Goal: Task Accomplishment & Management: Use online tool/utility

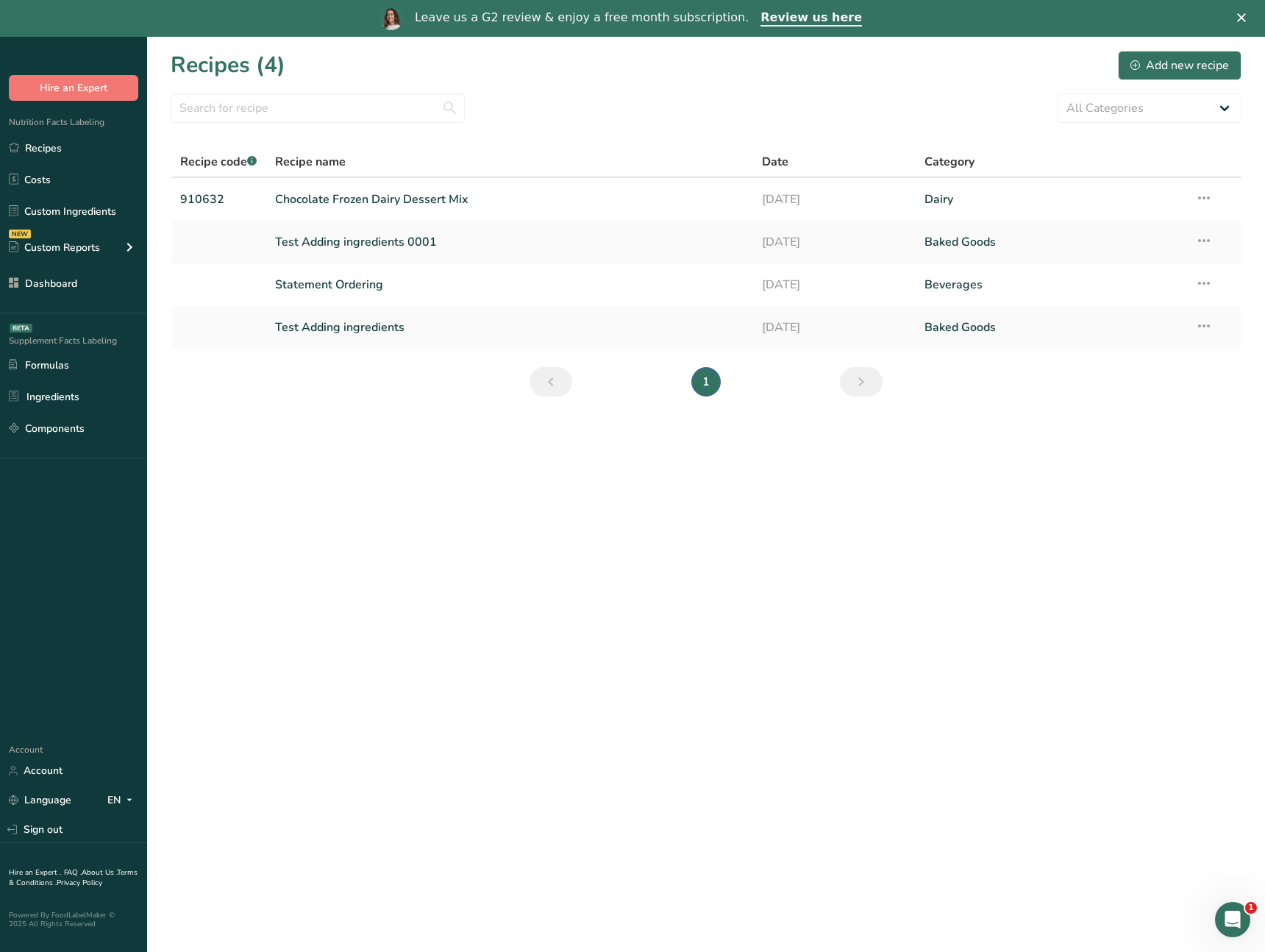
drag, startPoint x: 640, startPoint y: 597, endPoint x: 642, endPoint y: 590, distance: 7.3
click at [640, 598] on main "Recipes (4) Add new recipe All Categories Baked Goods [GEOGRAPHIC_DATA] Confect…" at bounding box center [632, 513] width 1265 height 952
click at [567, 552] on main "Recipes (4) Add new recipe All Categories Baked Goods [GEOGRAPHIC_DATA] Confect…" at bounding box center [632, 513] width 1265 height 952
click at [584, 534] on main "Recipes (4) Add new recipe All Categories Baked Goods [GEOGRAPHIC_DATA] Confect…" at bounding box center [632, 513] width 1265 height 952
click at [344, 214] on link "Chocolate Frozen Dairy Dessert Mix" at bounding box center [510, 199] width 470 height 31
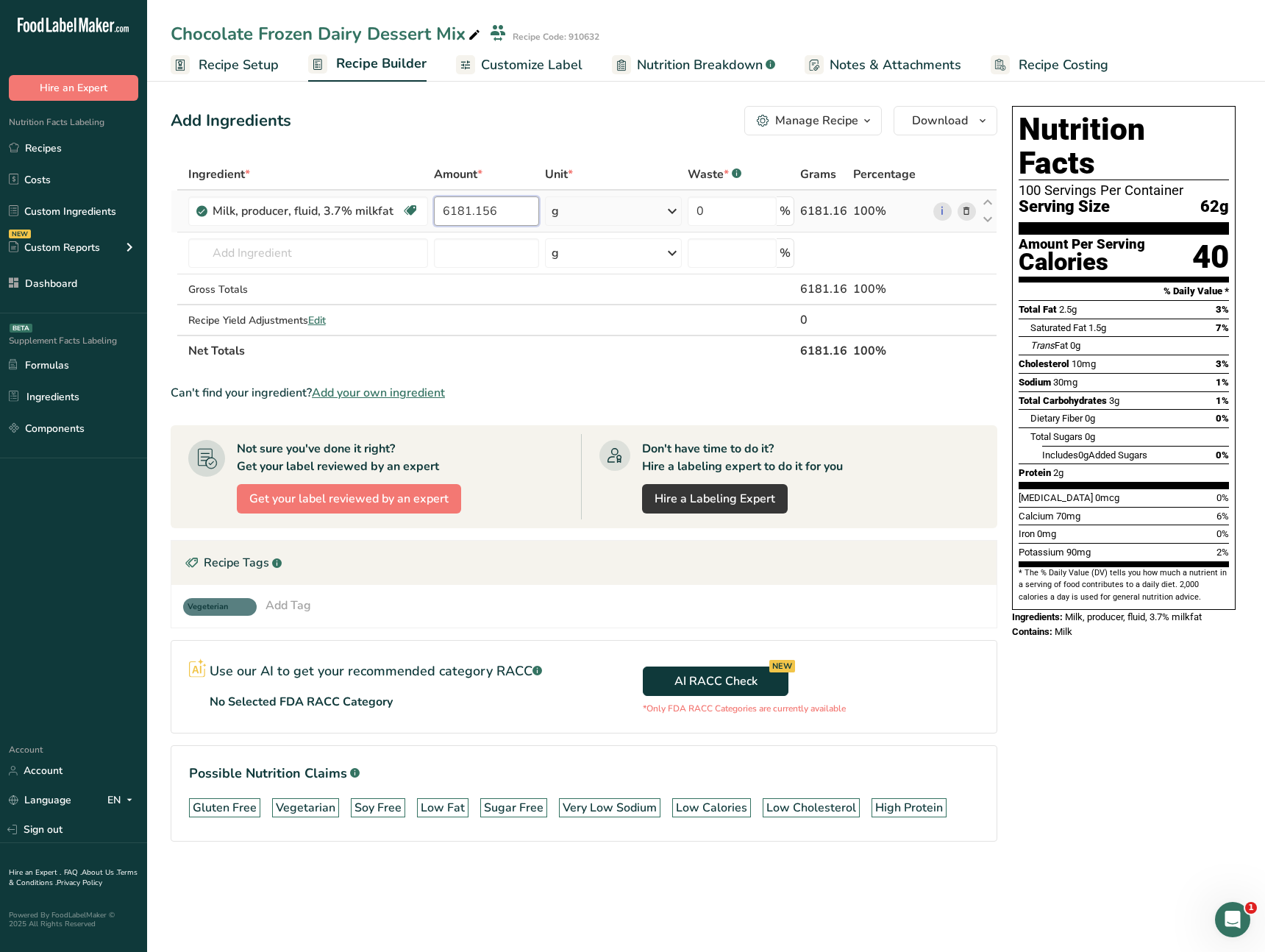
click at [471, 206] on input "6181.156" at bounding box center [487, 211] width 106 height 29
drag, startPoint x: 471, startPoint y: 206, endPoint x: 483, endPoint y: 227, distance: 24.2
click at [471, 206] on input "6181.156" at bounding box center [487, 211] width 106 height 29
type input "50"
click at [380, 252] on div "Ingredient * Amount * Unit * Waste * .a-a{fill:#347362;}.b-a{fill:#fff;} Grams …" at bounding box center [584, 262] width 827 height 208
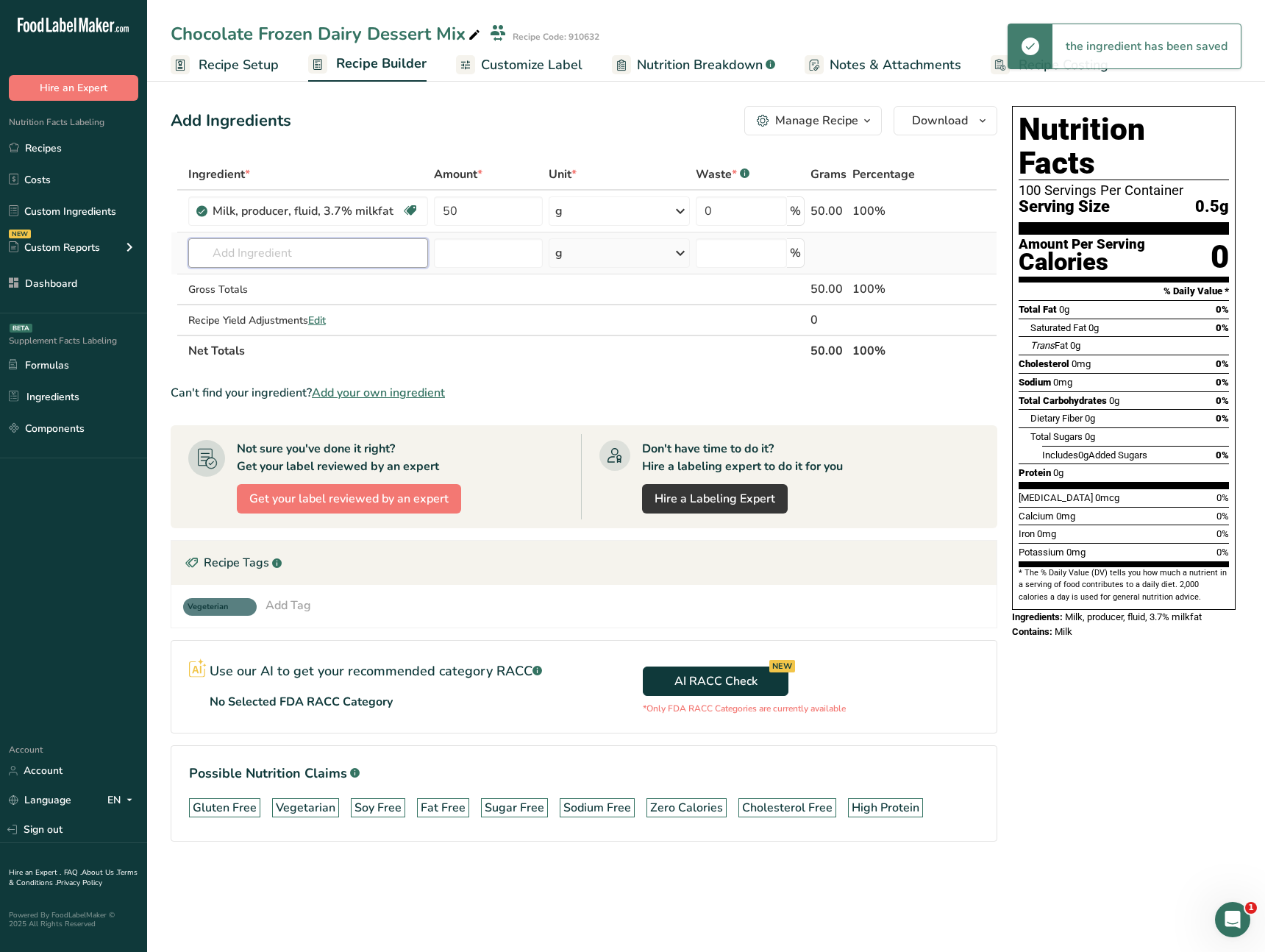
click at [373, 252] on input "text" at bounding box center [308, 253] width 240 height 29
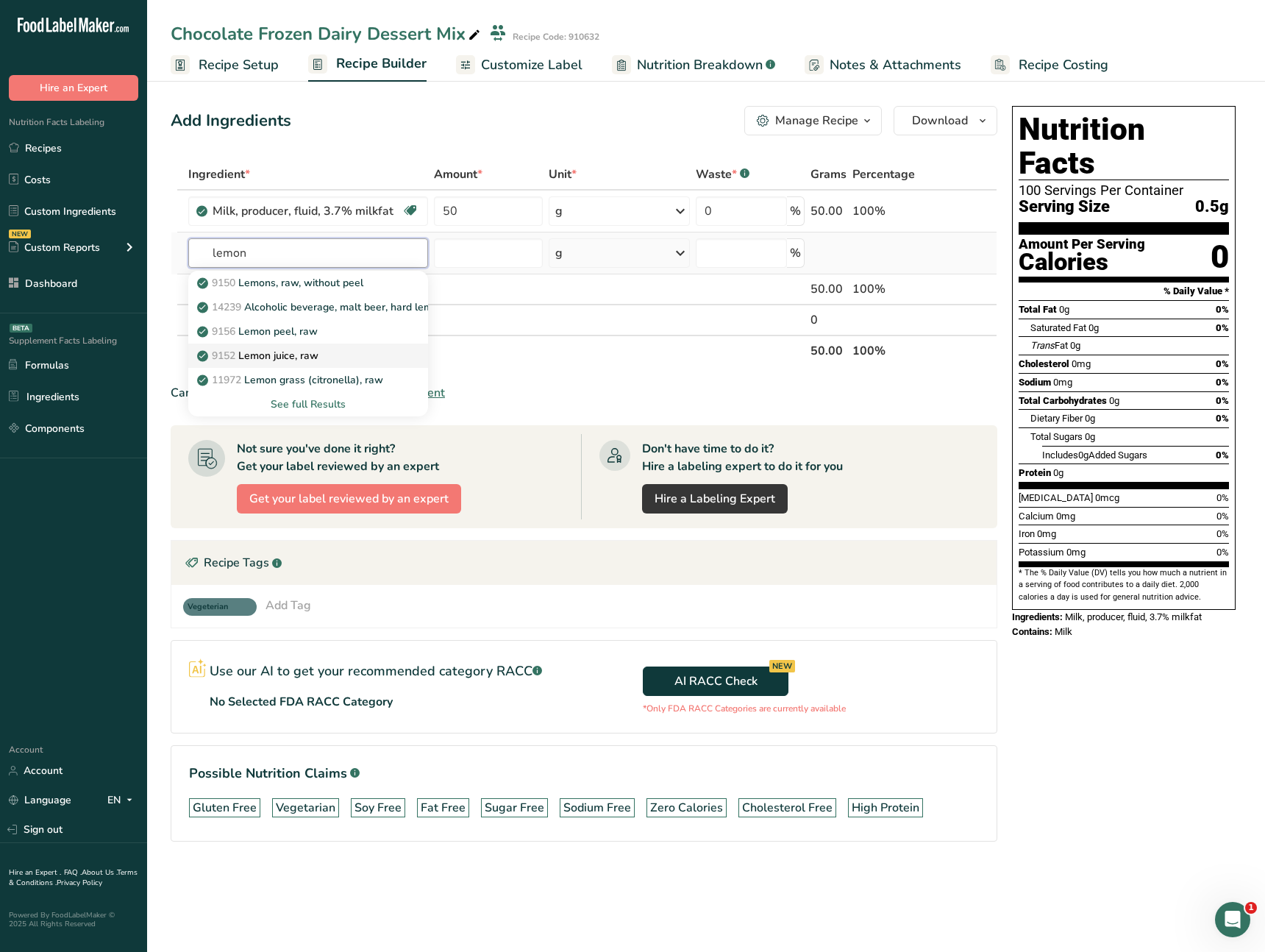
type input "lemon"
click at [350, 355] on div "9152 Lemon juice, raw" at bounding box center [297, 356] width 193 height 15
type input "Lemon juice, raw"
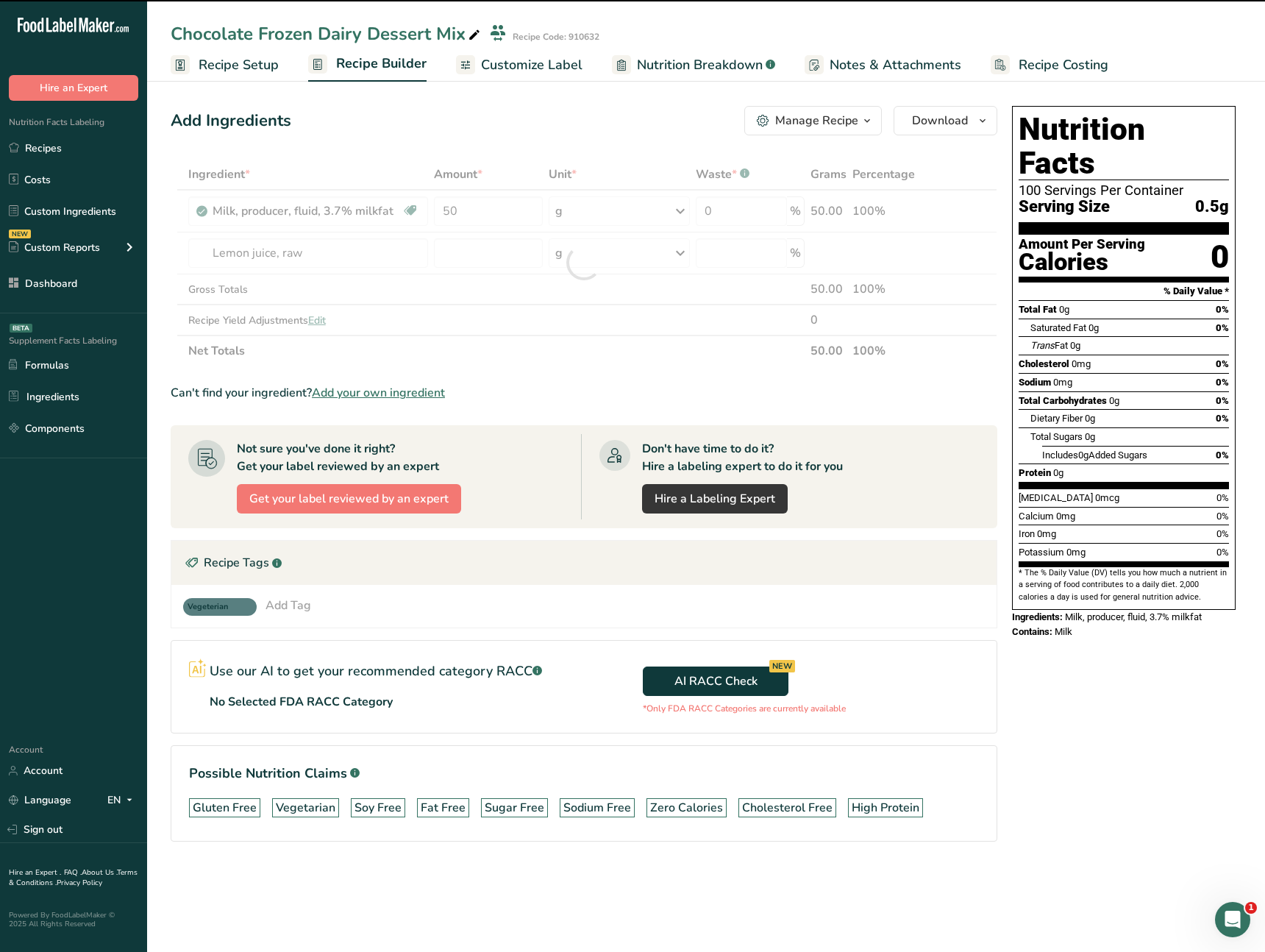
type input "0"
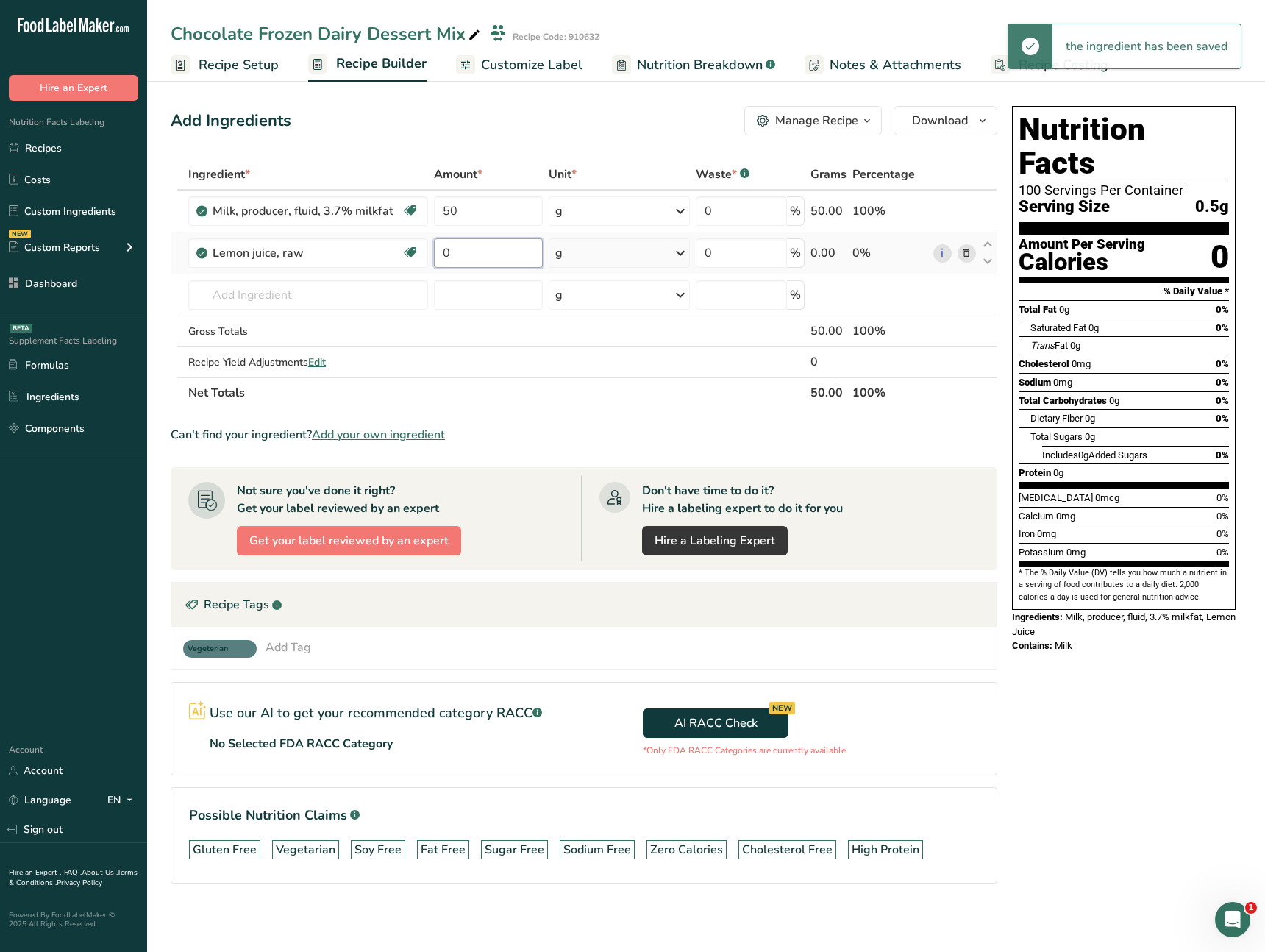
click at [494, 262] on input "0" at bounding box center [488, 253] width 109 height 29
drag, startPoint x: 420, startPoint y: 259, endPoint x: 406, endPoint y: 256, distance: 14.3
click at [404, 257] on tr "Lemon juice, raw Source of Antioxidants Dairy free Gluten free Vegan Vegetarian…" at bounding box center [585, 253] width 826 height 42
type input "50"
click at [626, 351] on div "Ingredient * Amount * Unit * Waste * .a-a{fill:#347362;}.b-a{fill:#fff;} Grams …" at bounding box center [584, 284] width 827 height 250
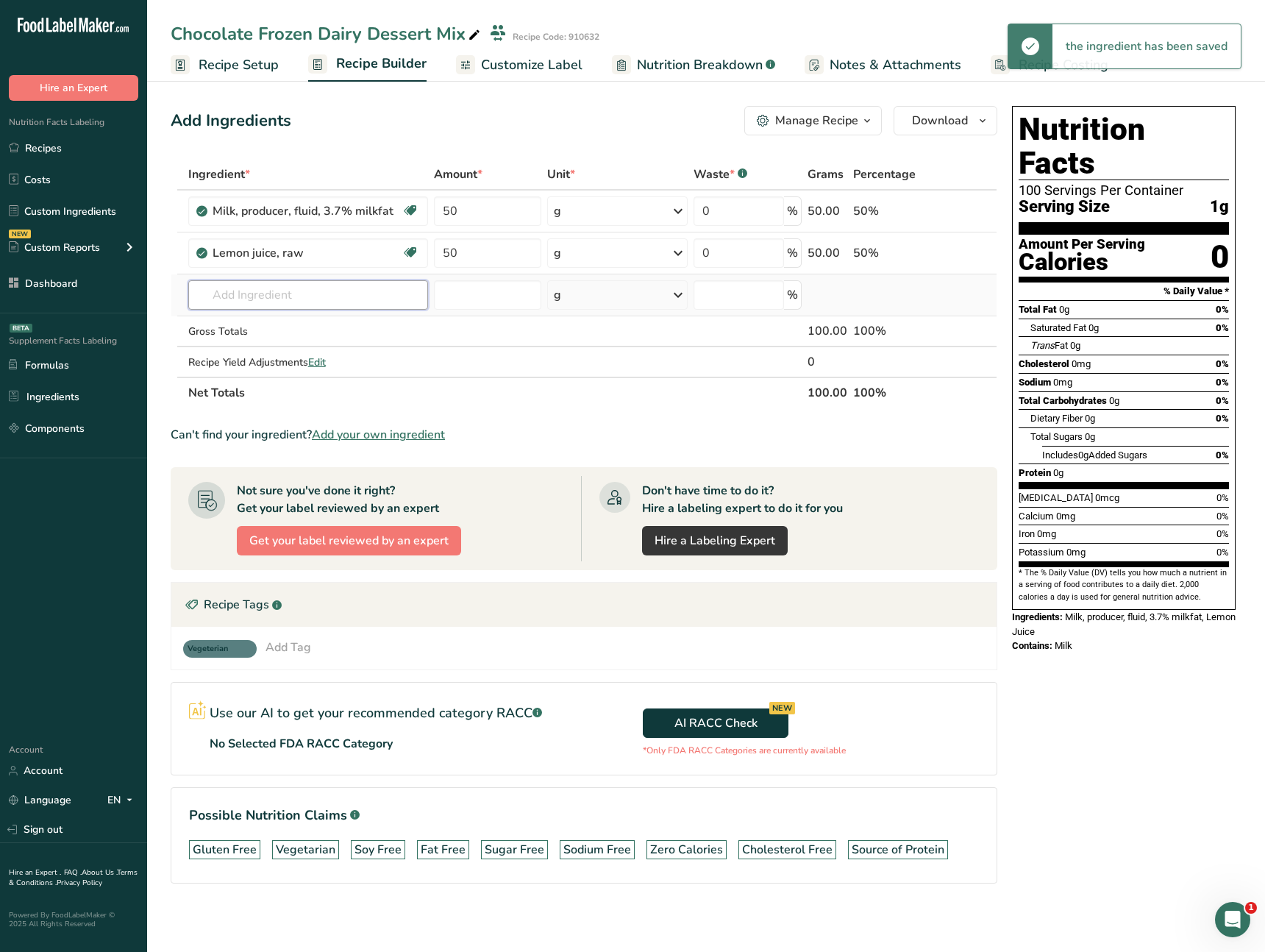
click at [280, 292] on input "text" at bounding box center [308, 295] width 240 height 29
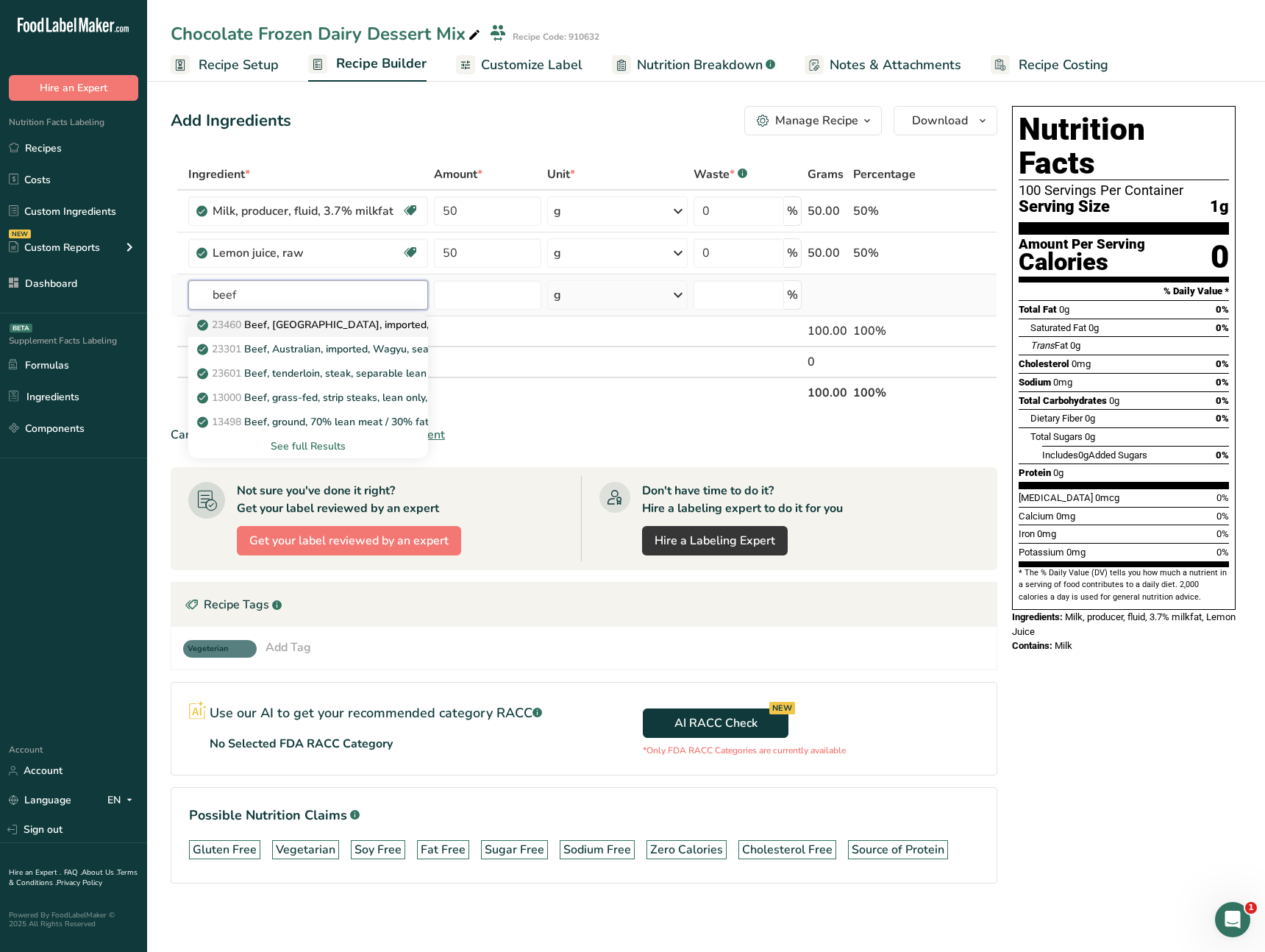
type input "beef"
click at [312, 330] on p "23460 Beef, New Zealand, imported, flat, separable lean and fat, cooked, braised" at bounding box center [420, 325] width 439 height 15
type input "Beef, New Zealand, imported, flat, separable lean and fat, cooked, braised"
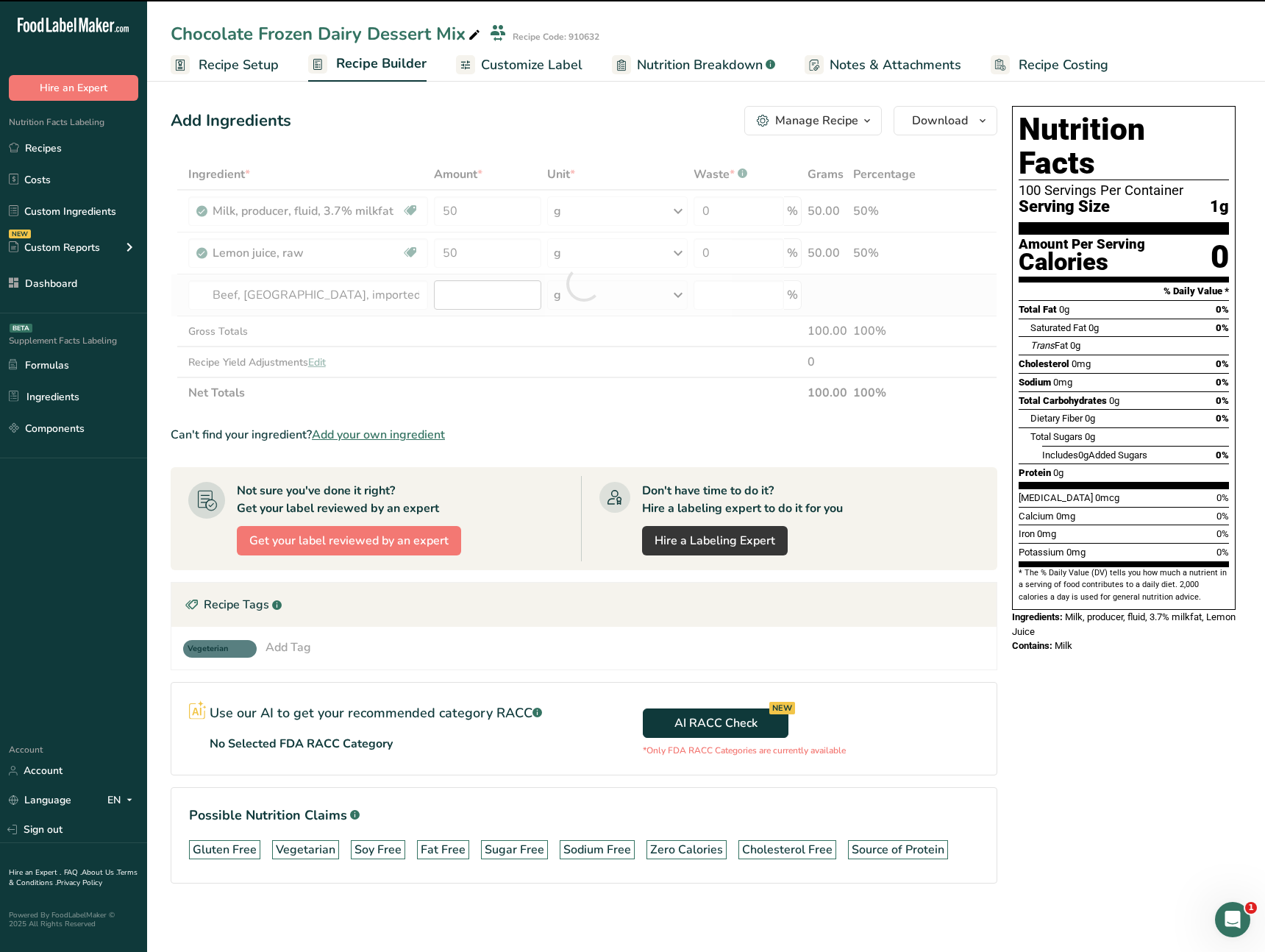
type input "0"
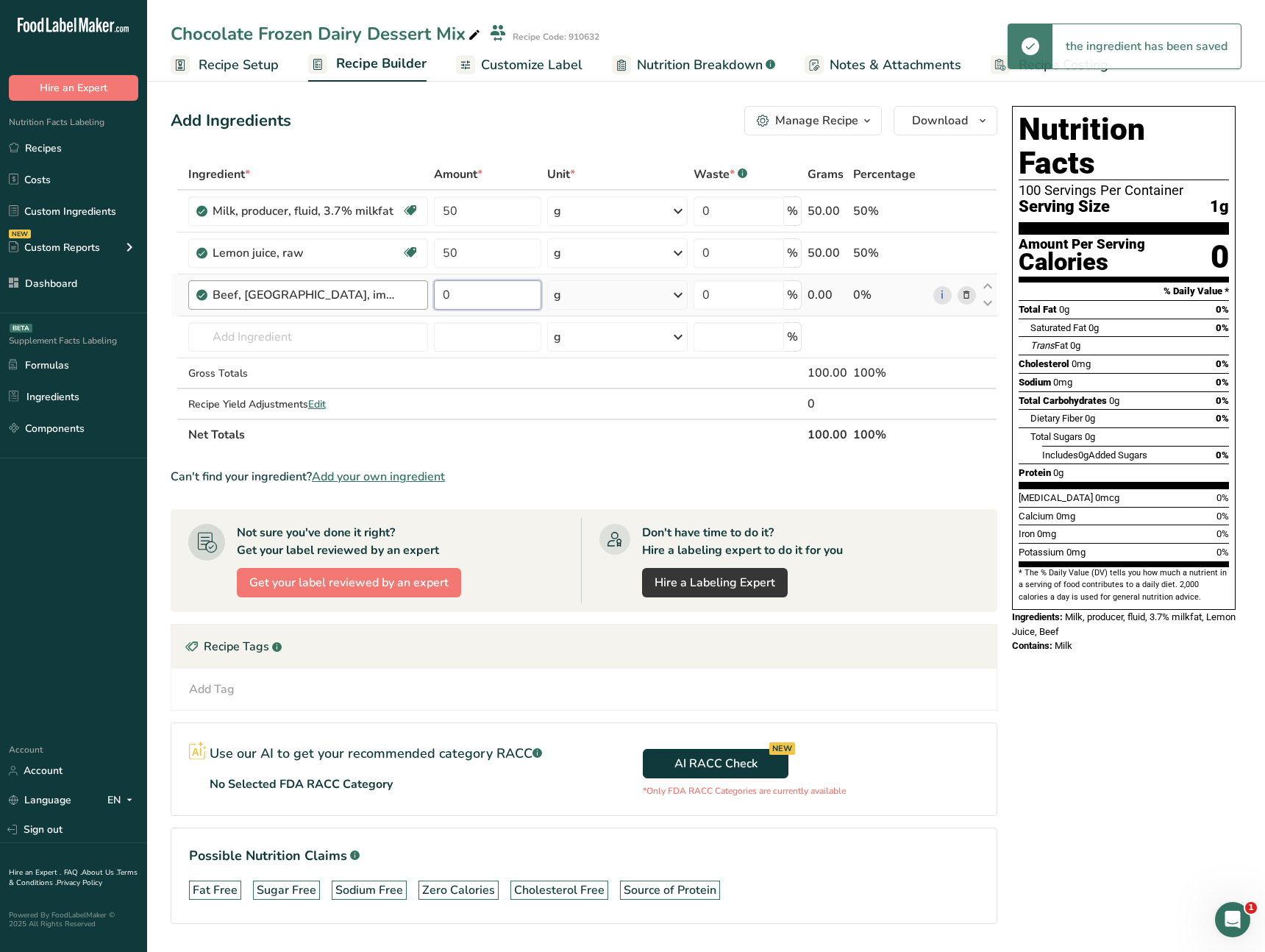
drag, startPoint x: 495, startPoint y: 297, endPoint x: 422, endPoint y: 294, distance: 73.1
click at [422, 294] on tr "Beef, New Zealand, imported, flat, separable lean and fat, cooked, braised 0 g …" at bounding box center [585, 295] width 826 height 42
type input "40"
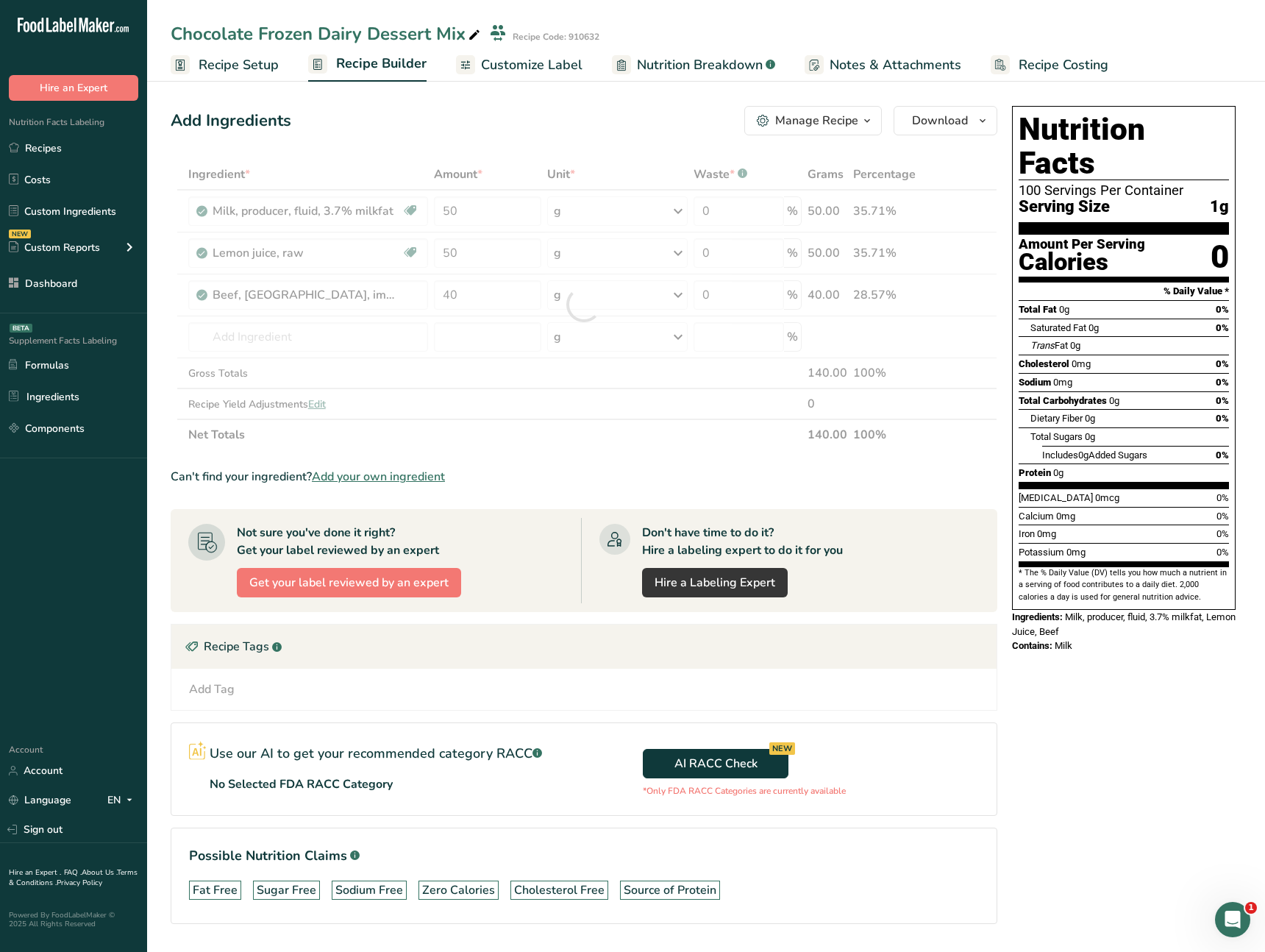
click at [538, 425] on div "Ingredient * Amount * Unit * Waste * .a-a{fill:#347362;}.b-a{fill:#fff;} Grams …" at bounding box center [584, 304] width 827 height 291
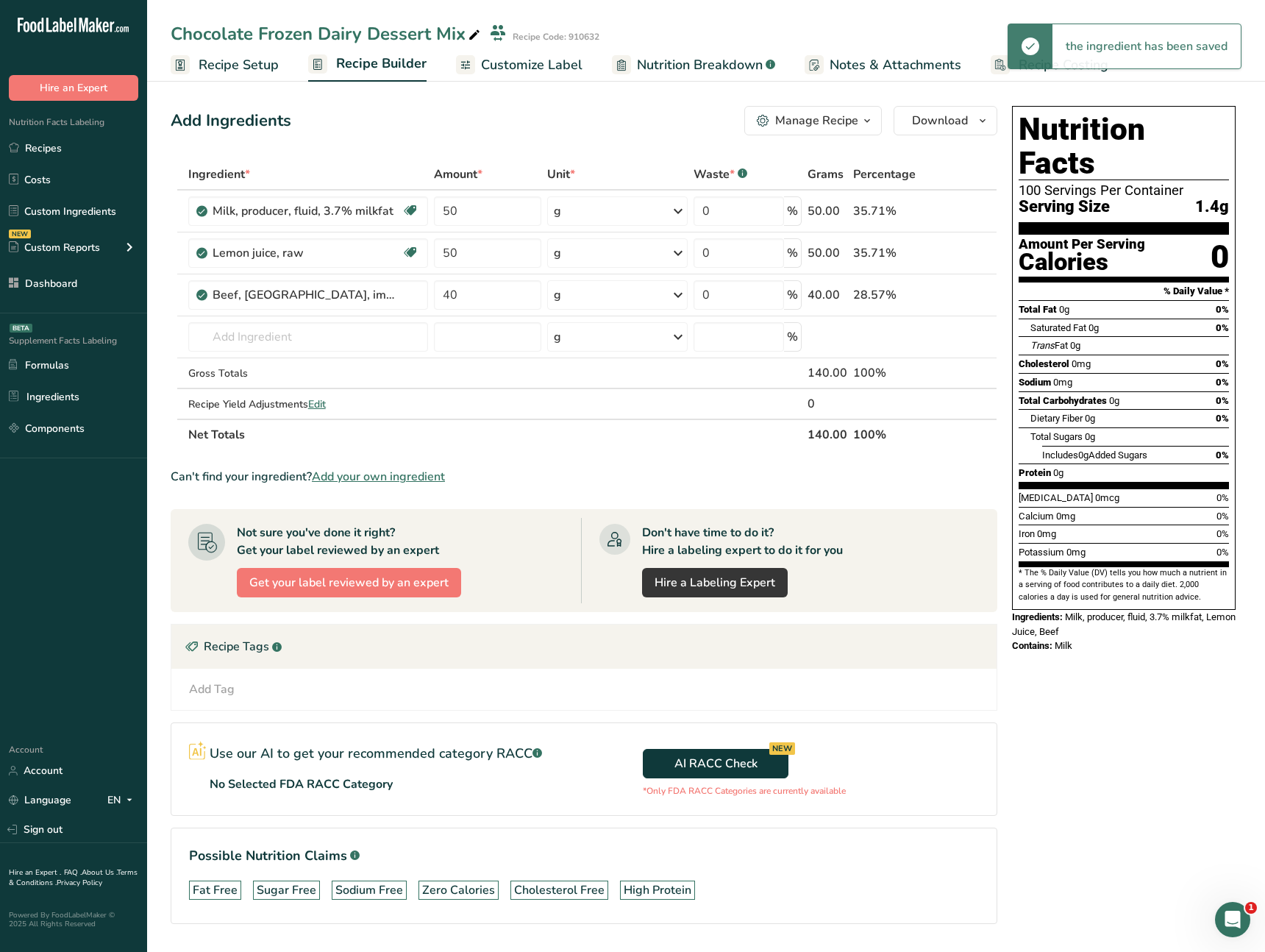
drag, startPoint x: 526, startPoint y: 678, endPoint x: 473, endPoint y: 426, distance: 257.5
click at [526, 678] on div "Add Tag Standard Tags Custom Tags Source of Antioxidants Prebiotic Effect Sourc…" at bounding box center [585, 689] width 826 height 41
click at [321, 398] on span "Edit" at bounding box center [317, 404] width 18 height 14
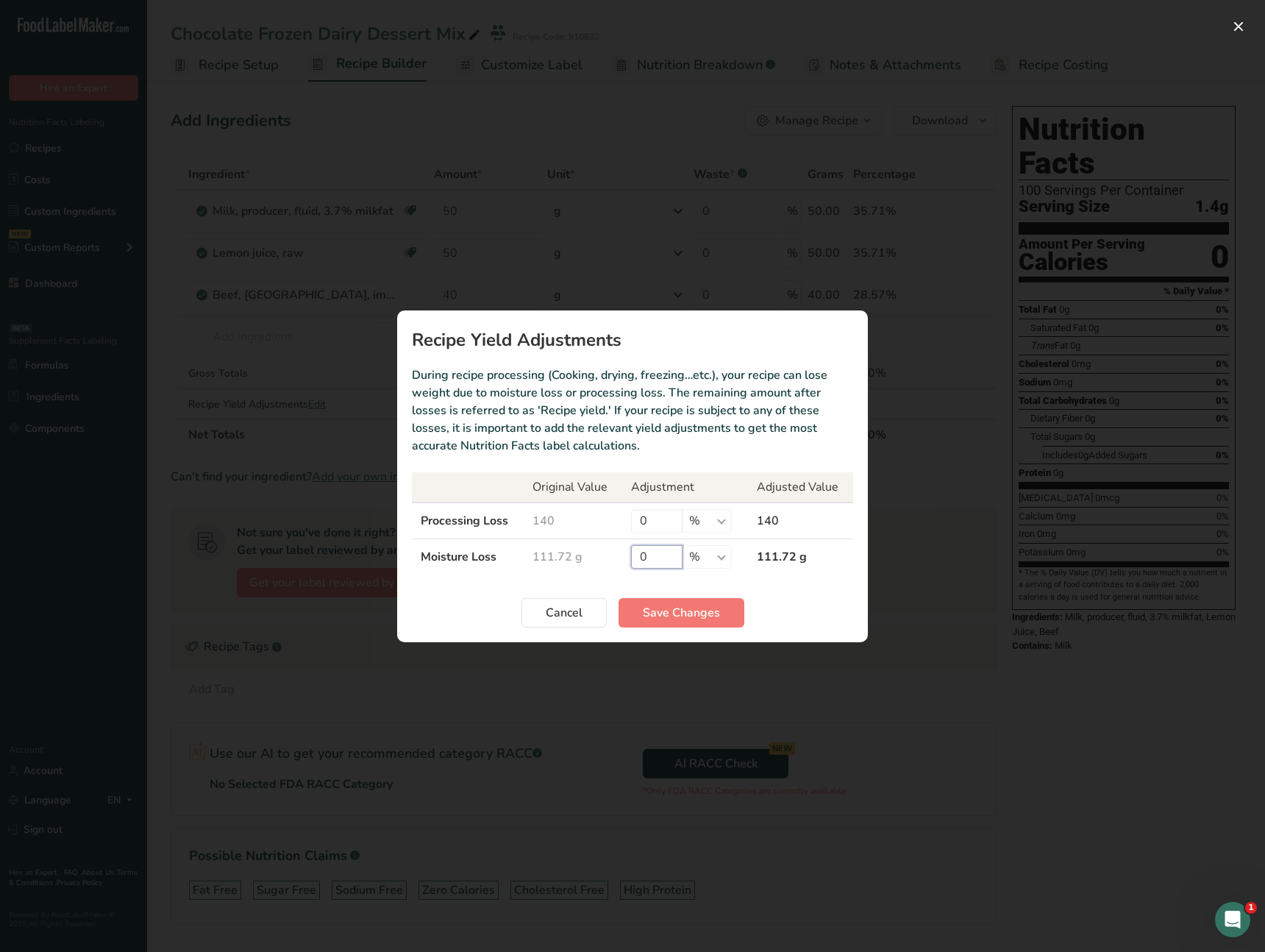
drag, startPoint x: 643, startPoint y: 559, endPoint x: 579, endPoint y: 557, distance: 64.0
click at [579, 557] on tr "Moisture Loss 111.72 g 0 % g kg mg mcg lb oz 111.72 g" at bounding box center [632, 556] width 441 height 36
type input "100"
click at [665, 614] on span "Save Changes" at bounding box center [681, 613] width 77 height 18
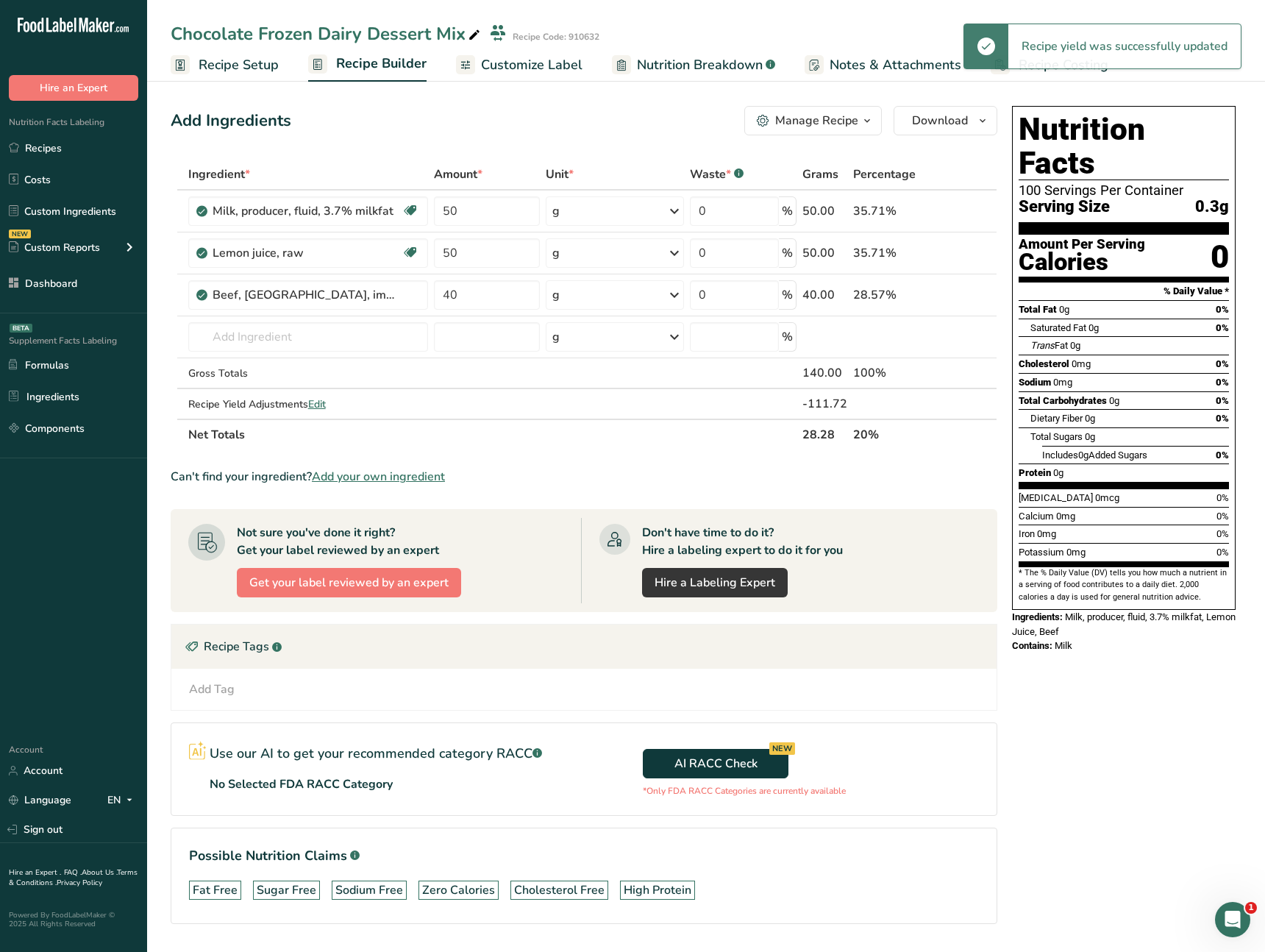
click at [1144, 662] on div "Nutrition Facts 100 Servings Per Container Serving Size 0.3g Amount Per Serving…" at bounding box center [1123, 535] width 235 height 871
click at [544, 58] on span "Customize Label" at bounding box center [532, 65] width 102 height 20
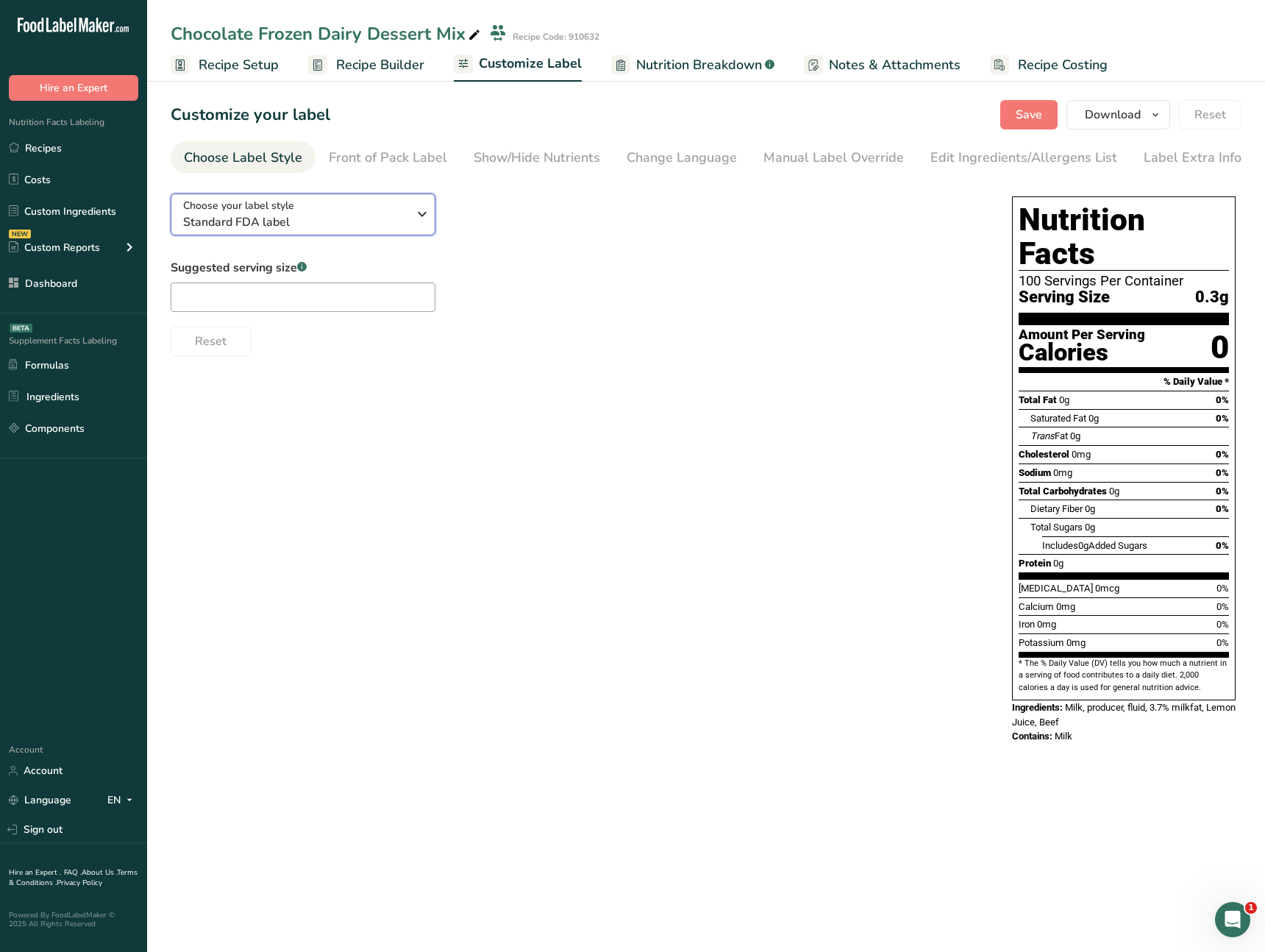
click at [320, 214] on span "Standard FDA label" at bounding box center [295, 222] width 225 height 18
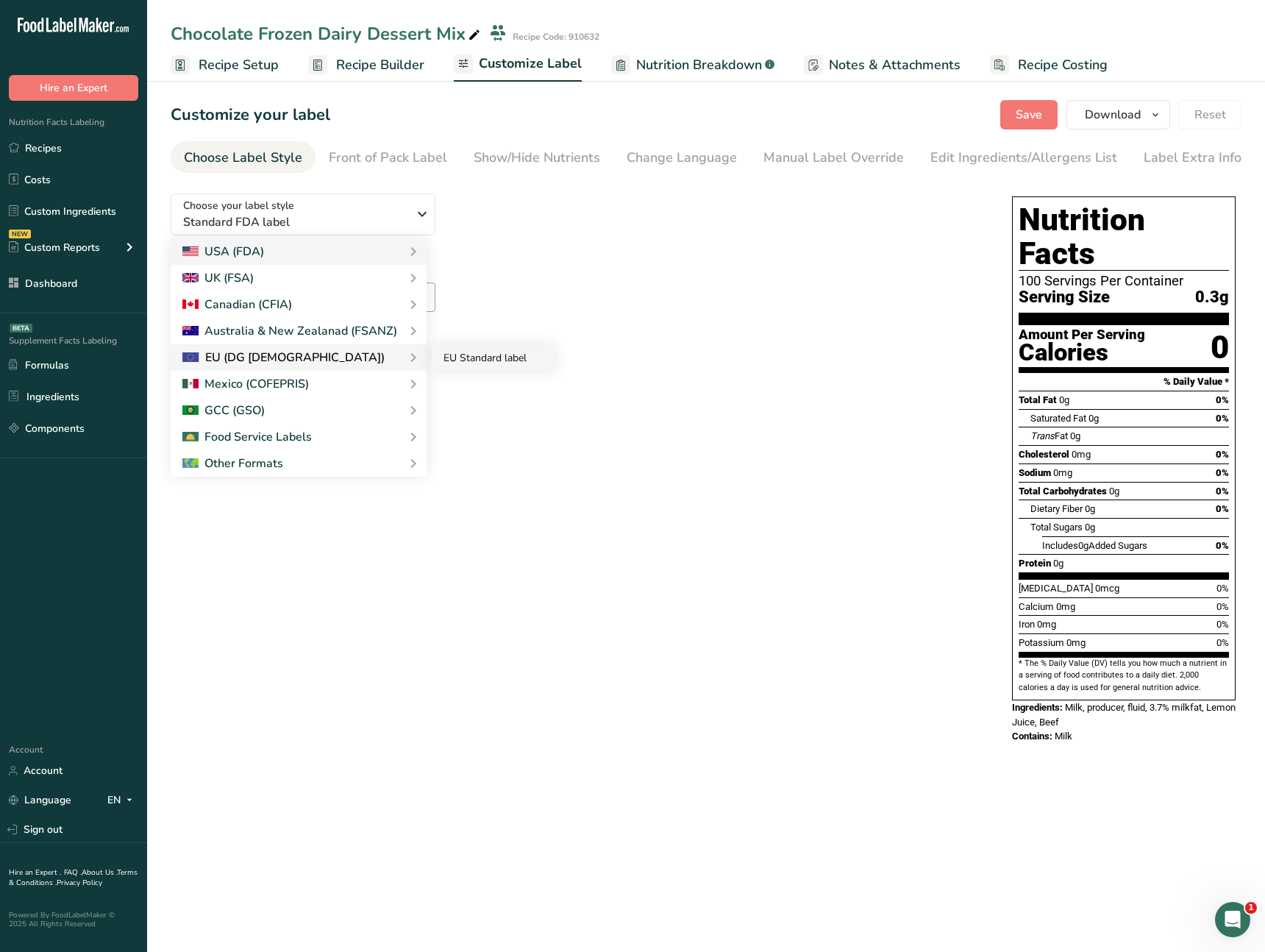
click at [491, 363] on link "EU Standard label" at bounding box center [493, 358] width 124 height 27
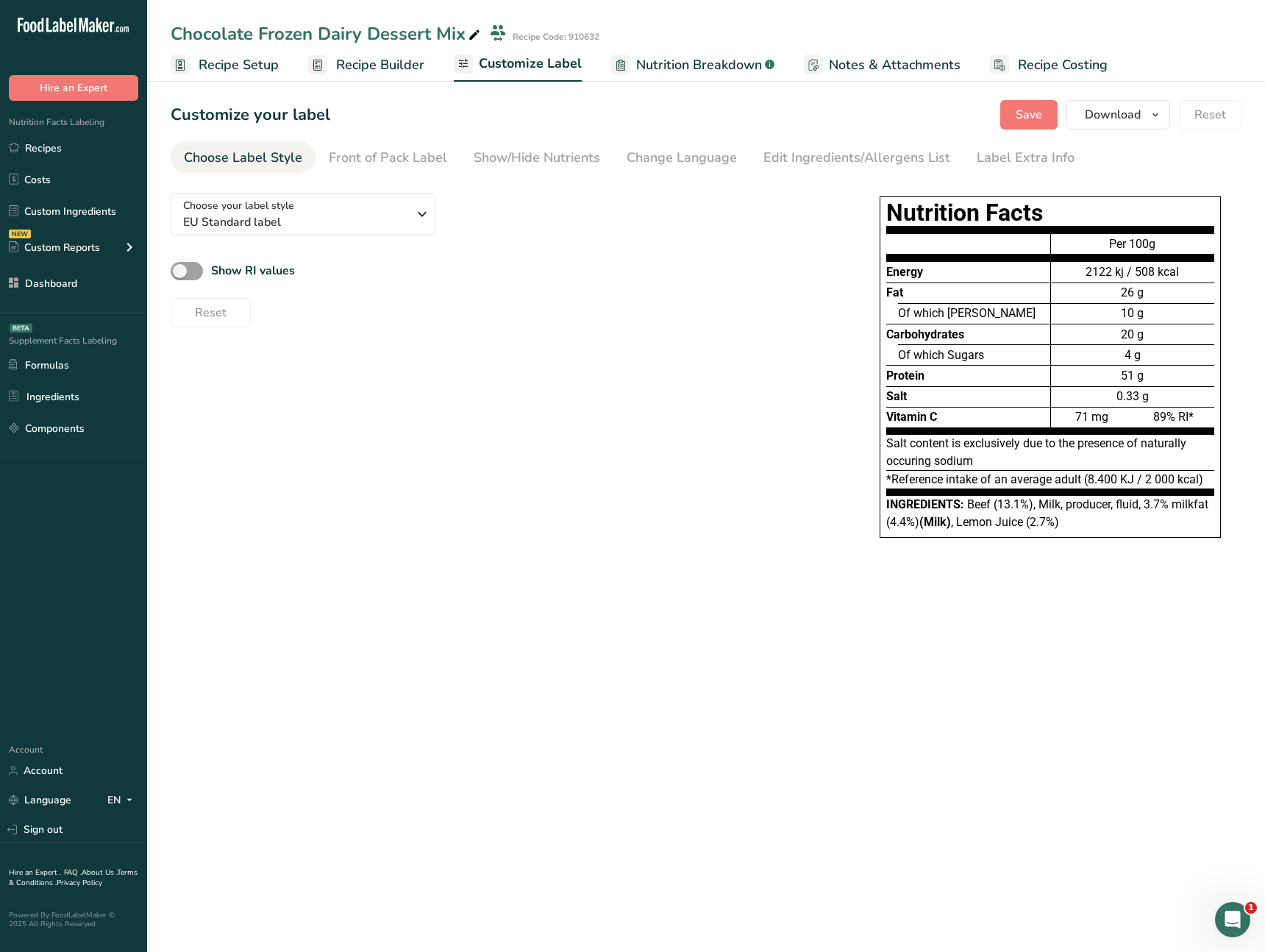
click at [573, 402] on div "Choose your label style EU Standard label USA (FDA) Standard FDA label Tabular …" at bounding box center [706, 374] width 1071 height 385
click at [248, 74] on span "Recipe Setup" at bounding box center [238, 65] width 80 height 20
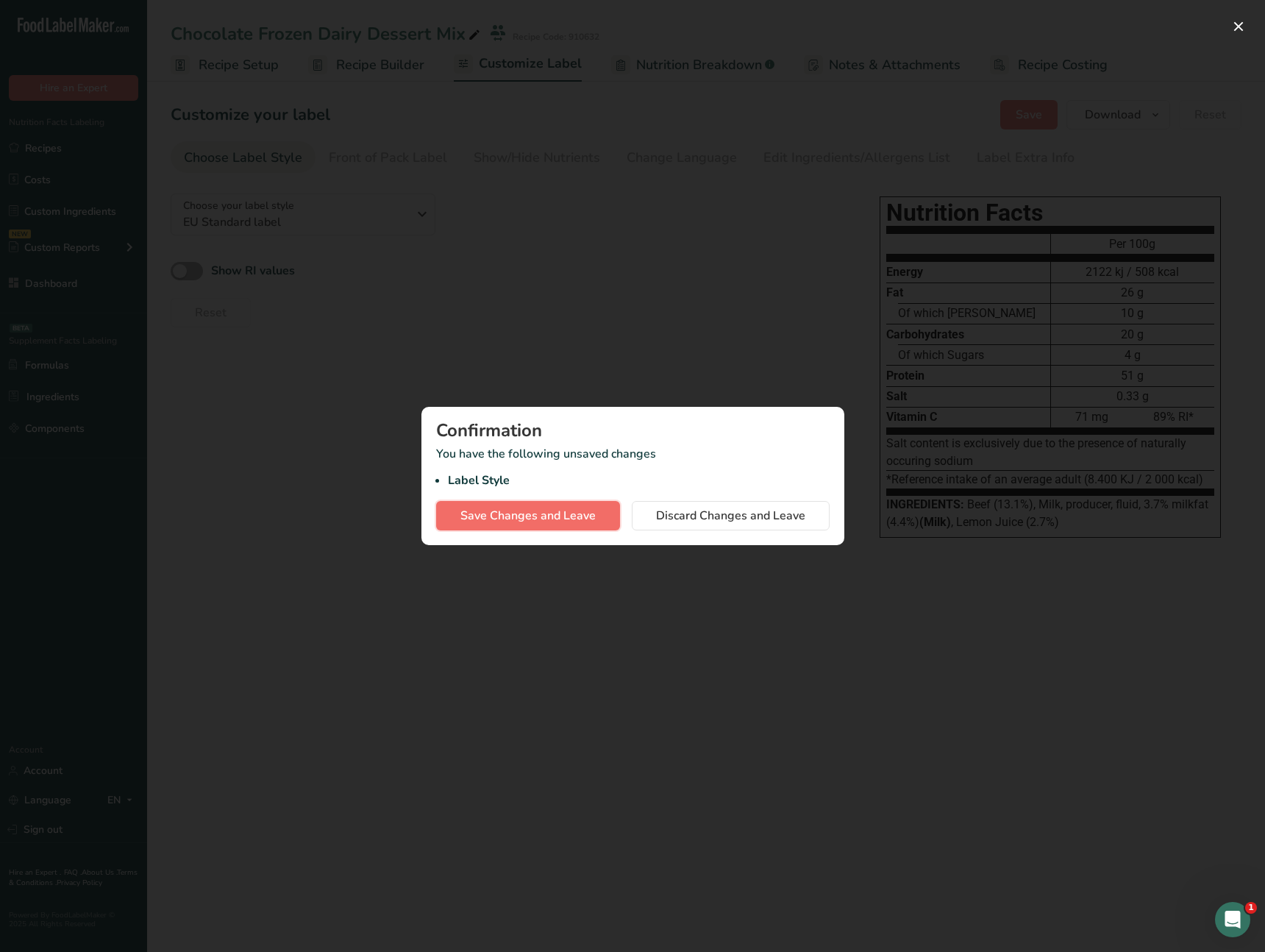
click at [573, 520] on span "Save Changes and Leave" at bounding box center [528, 515] width 135 height 18
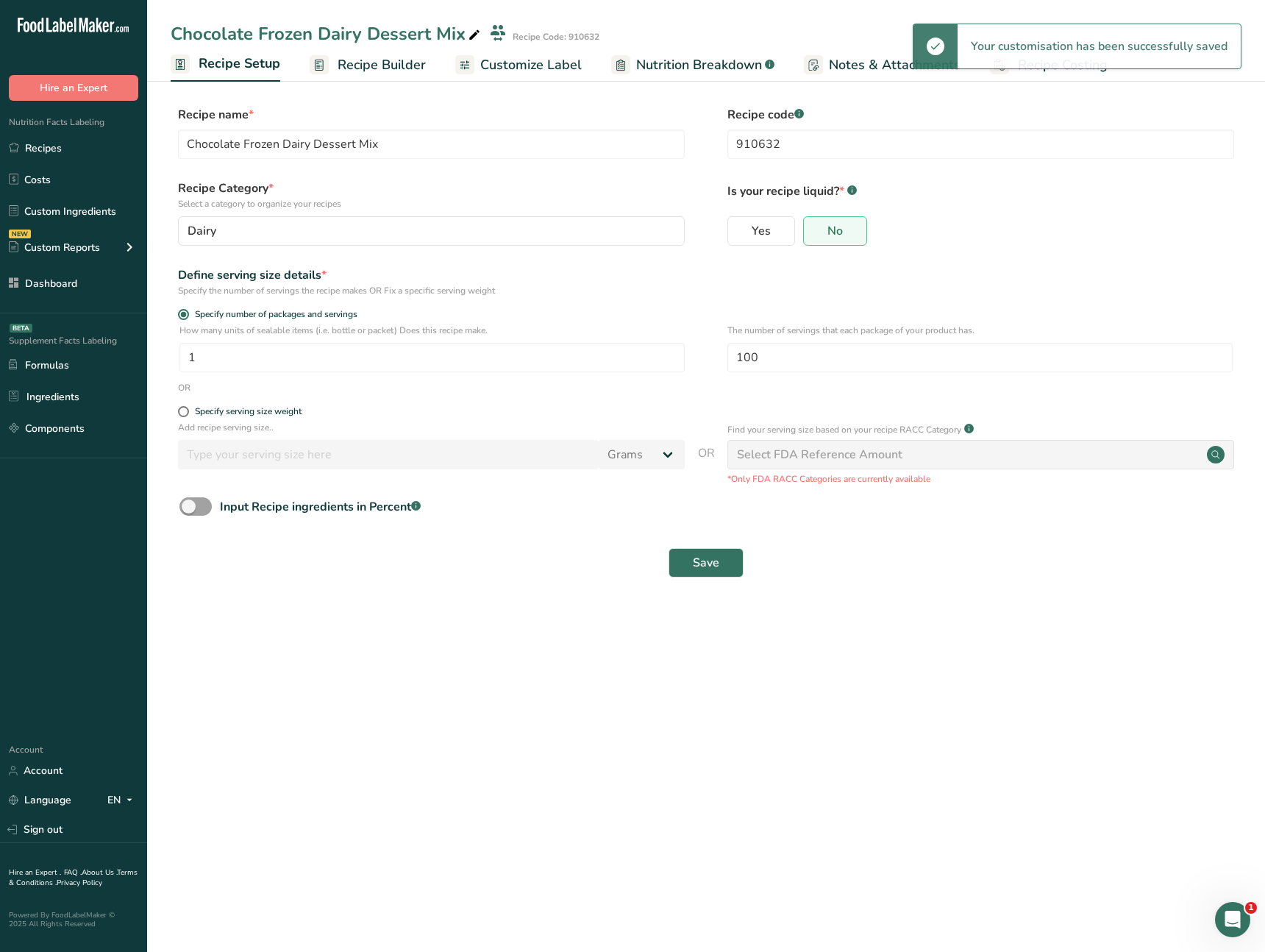
click at [363, 68] on span "Recipe Builder" at bounding box center [381, 65] width 88 height 20
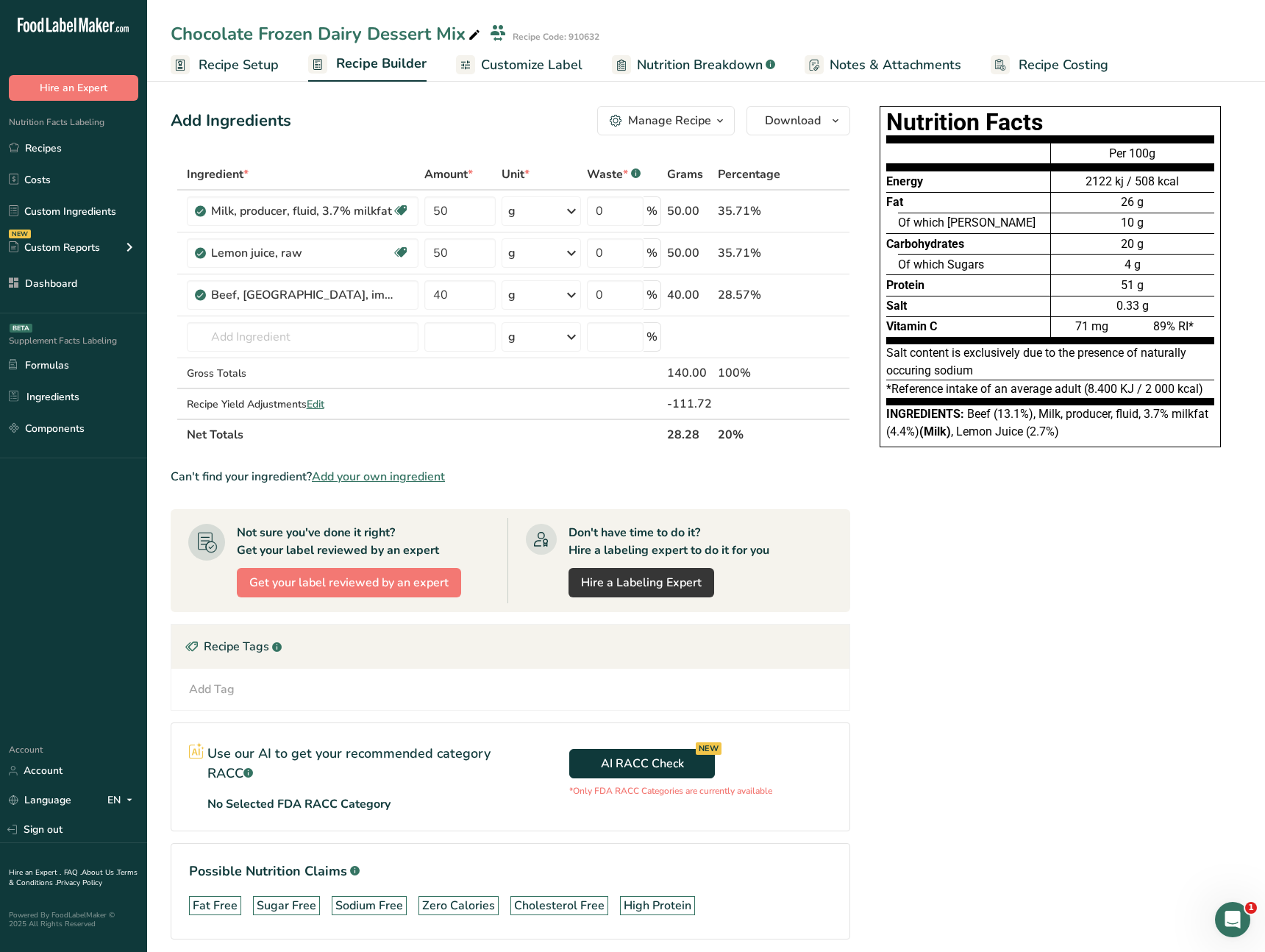
drag, startPoint x: 709, startPoint y: 439, endPoint x: 744, endPoint y: 434, distance: 35.4
click at [744, 434] on tr "Net Totals 28.28 20%" at bounding box center [511, 434] width 679 height 31
click at [261, 73] on span "Recipe Setup" at bounding box center [238, 65] width 80 height 20
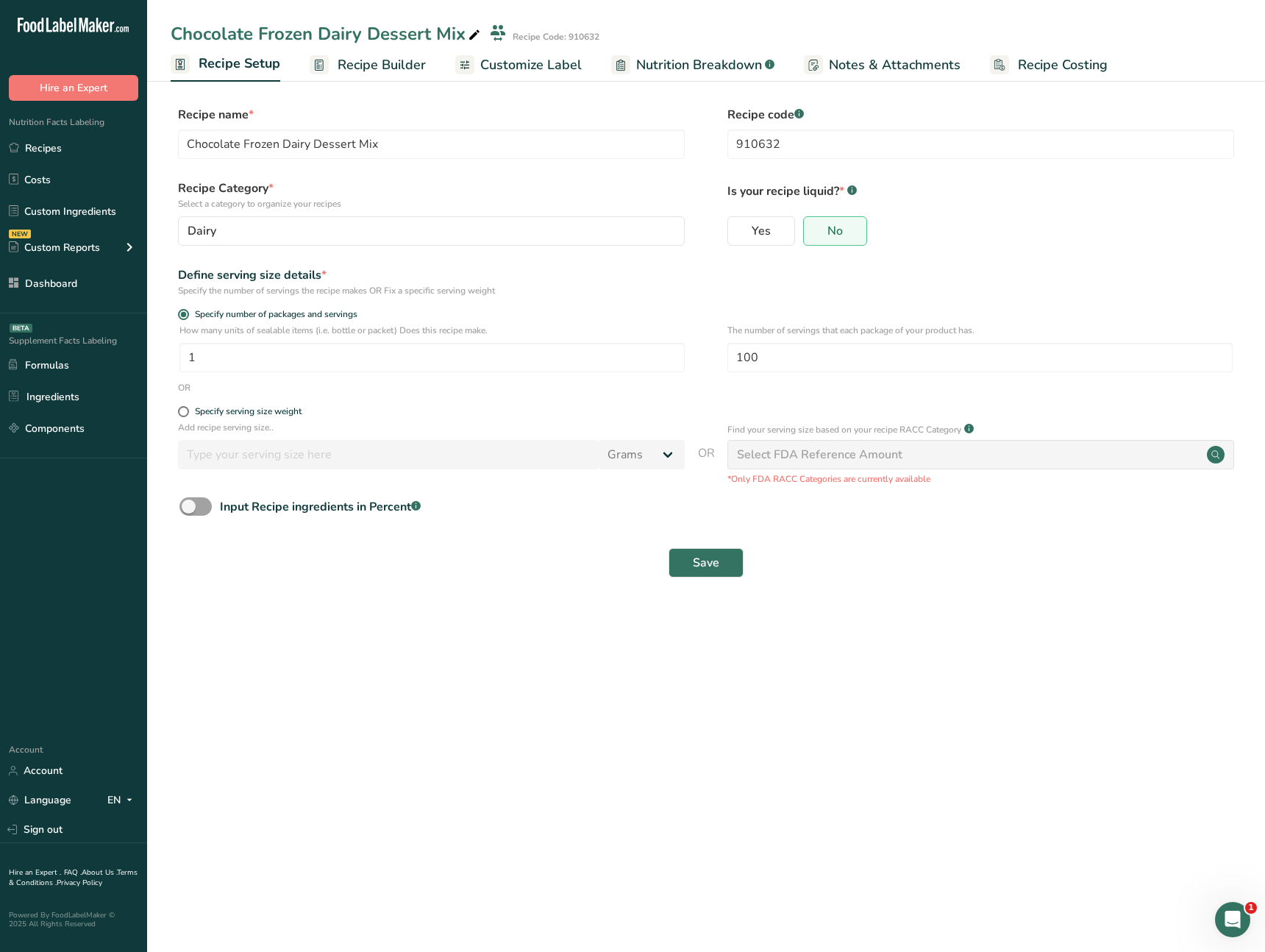
click at [715, 742] on main "Chocolate Frozen Dairy Dessert Mix Recipe Code: 910632 Recipe Setup Recipe Buil…" at bounding box center [632, 476] width 1265 height 952
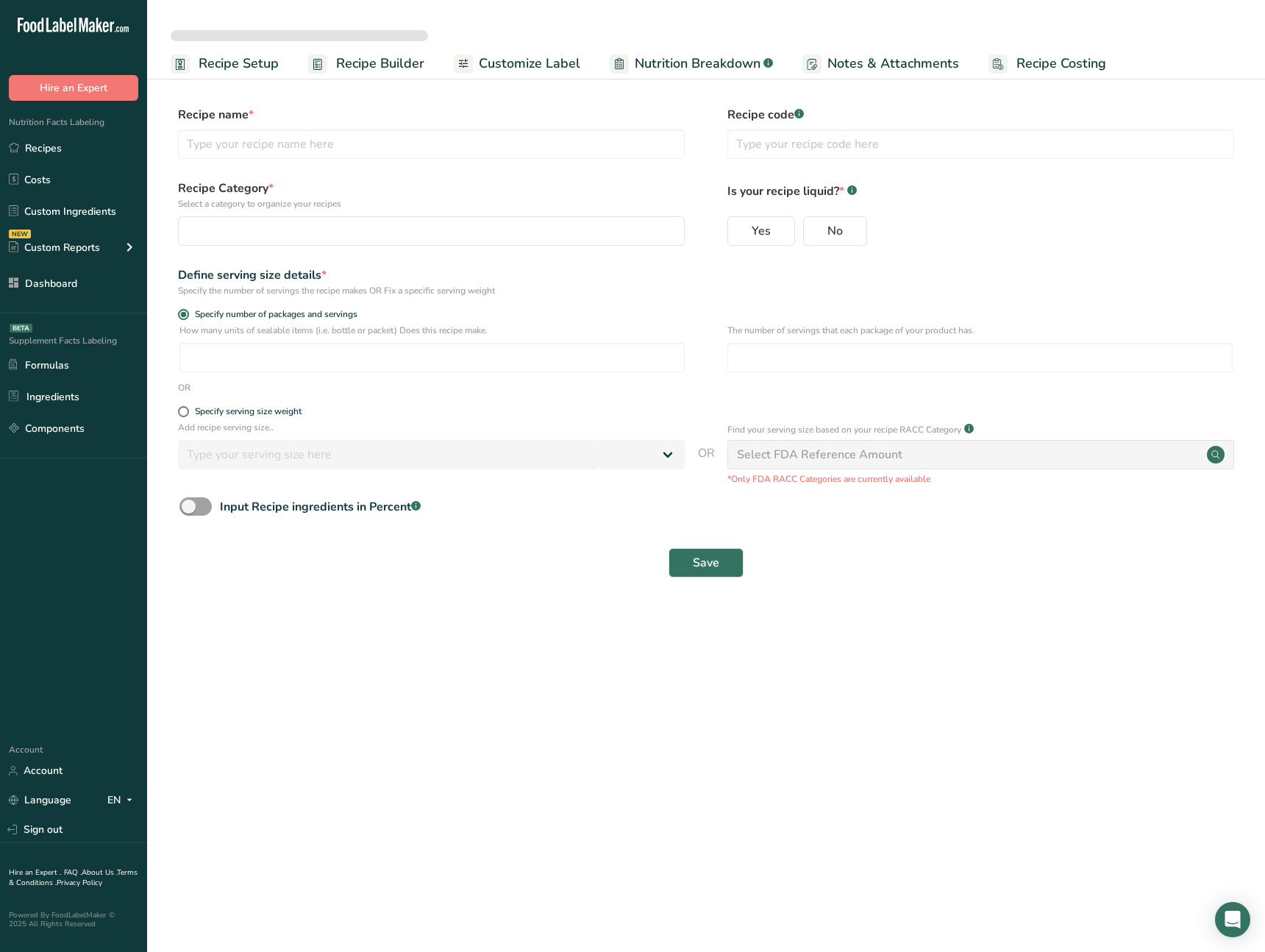
select select
type input "Chocolate Frozen Dairy Dessert Mix"
type input "910632"
radio input "true"
type input "1"
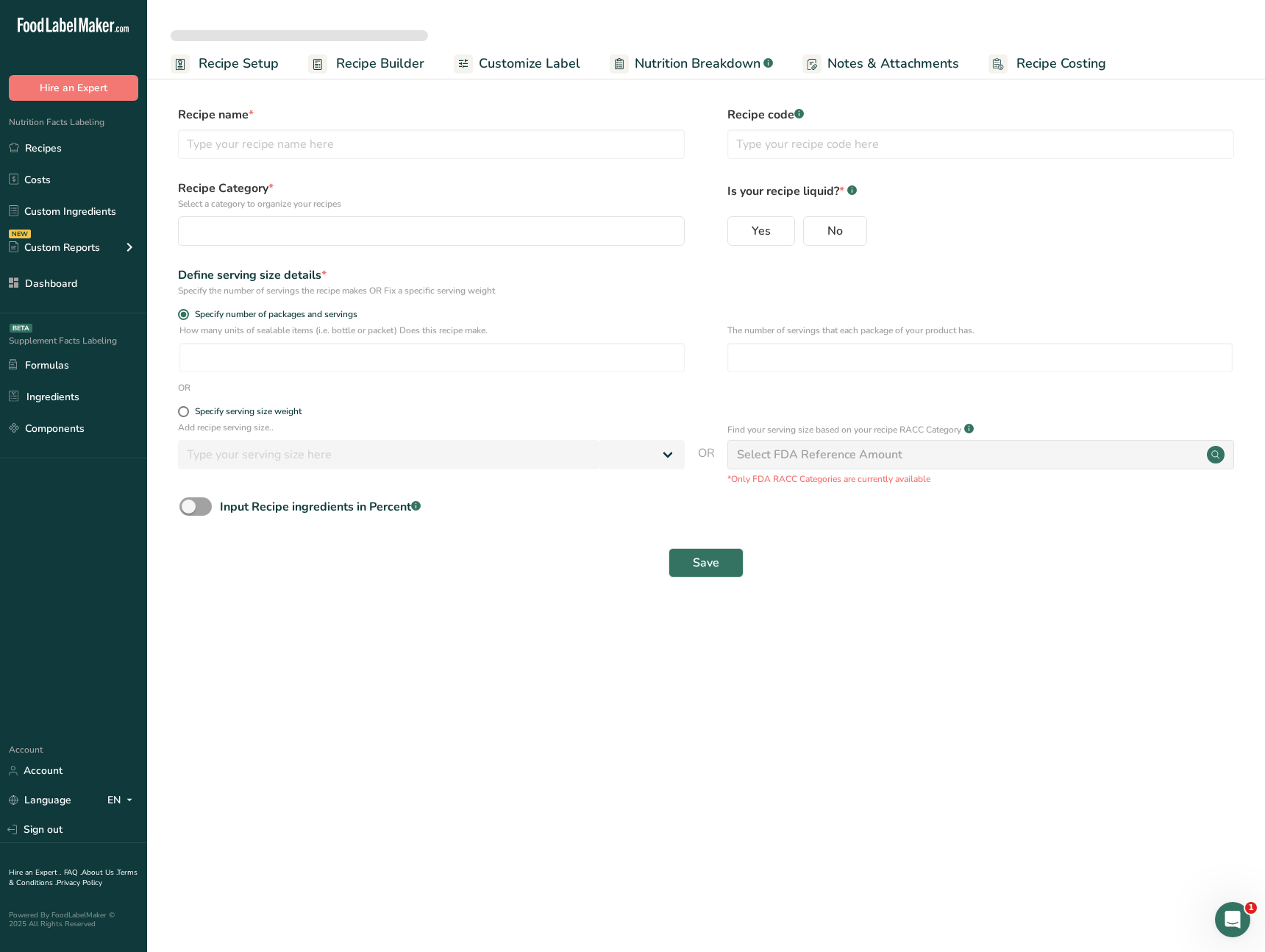
type input "100"
select select "0"
